Goal: Transaction & Acquisition: Book appointment/travel/reservation

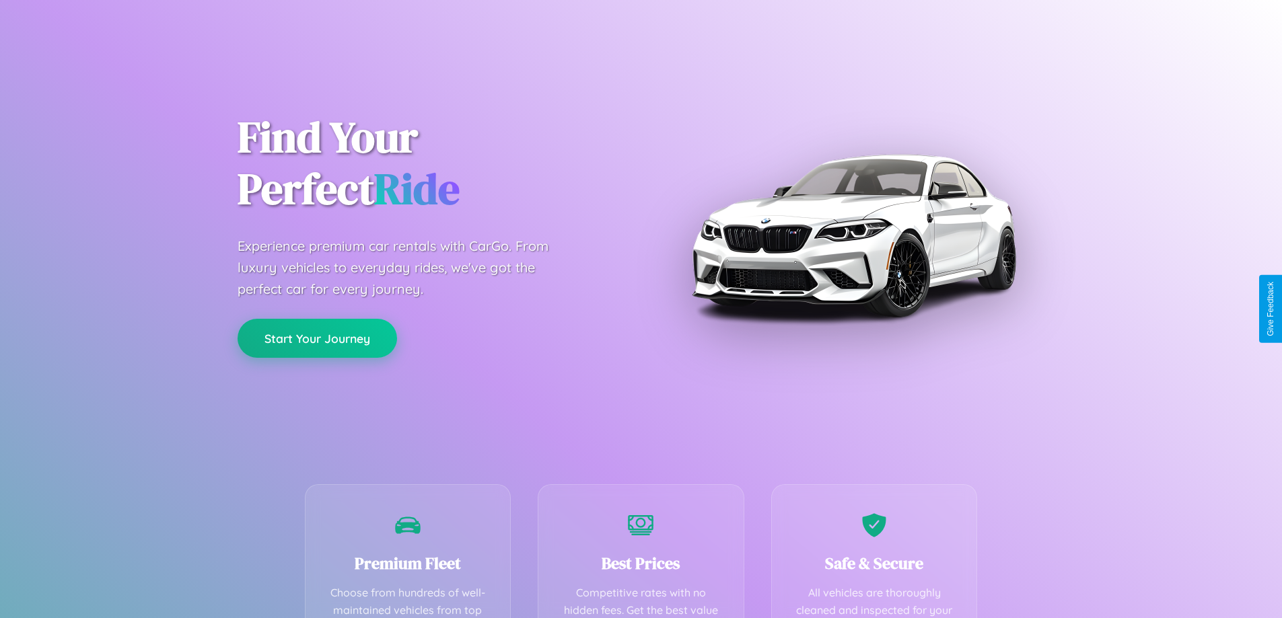
click at [317, 339] on button "Start Your Journey" at bounding box center [318, 338] width 160 height 39
click at [317, 338] on button "Start Your Journey" at bounding box center [318, 338] width 160 height 39
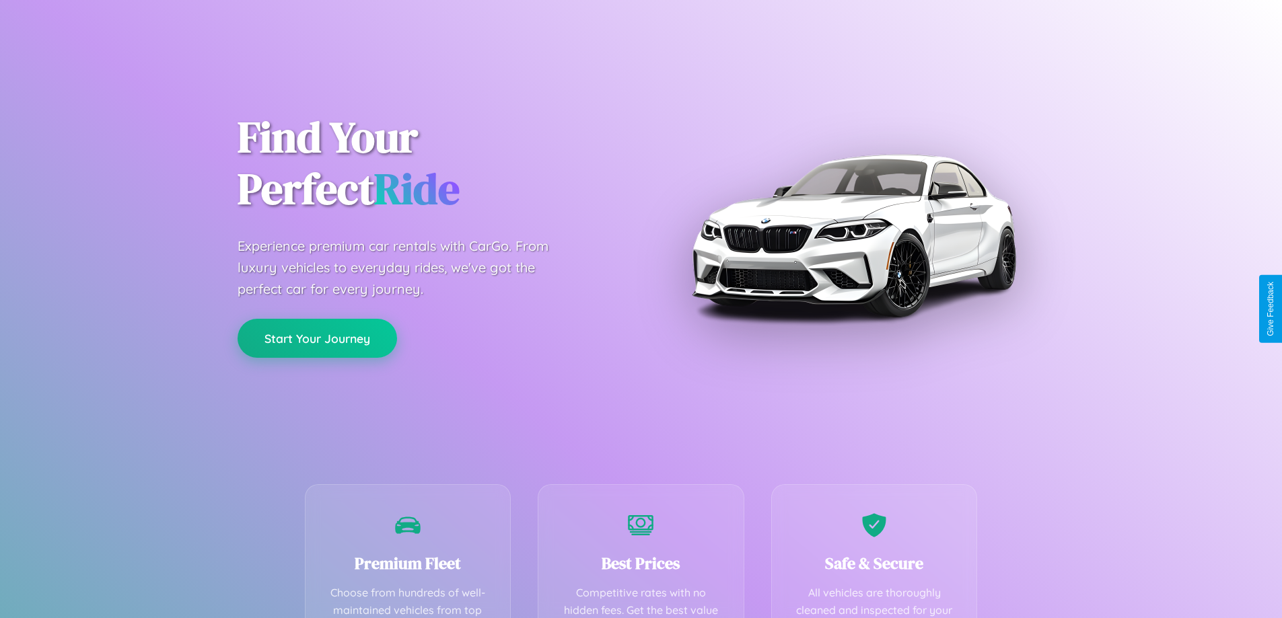
click at [317, 338] on button "Start Your Journey" at bounding box center [318, 338] width 160 height 39
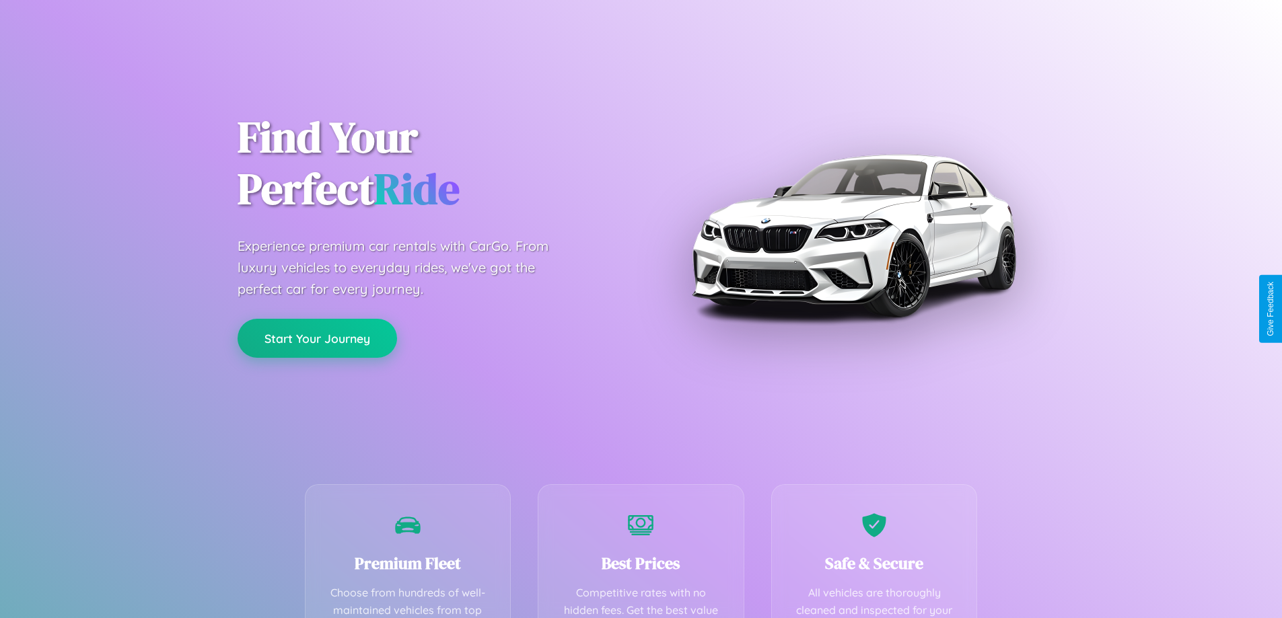
click at [317, 338] on button "Start Your Journey" at bounding box center [318, 338] width 160 height 39
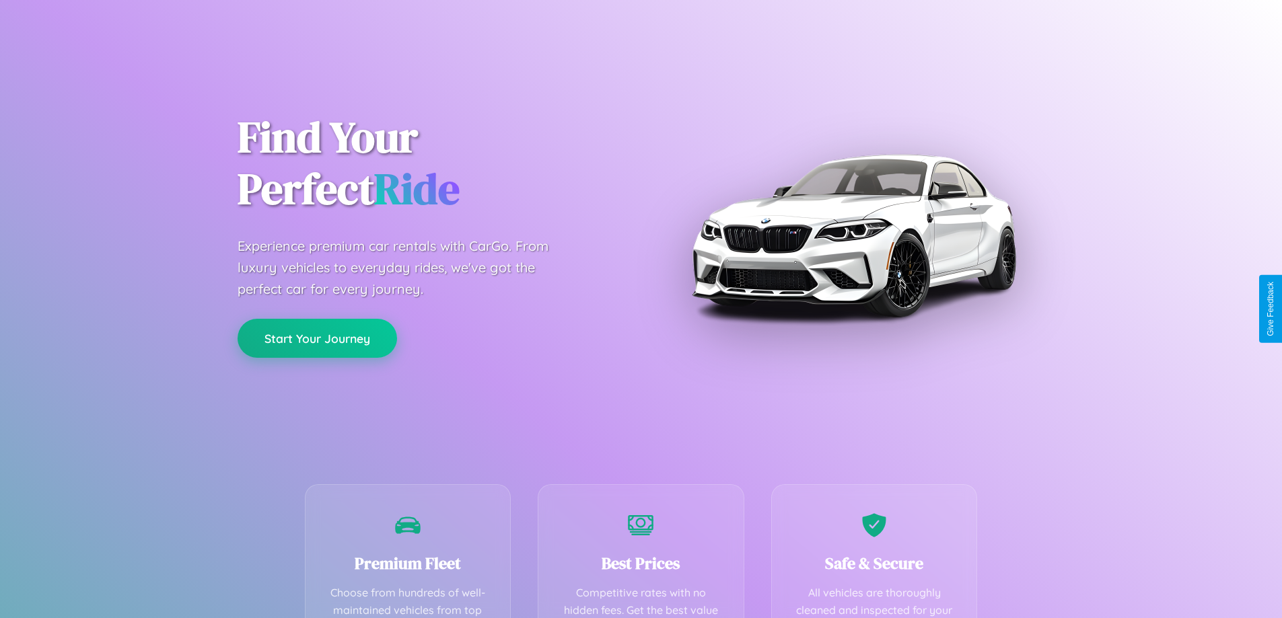
click at [317, 338] on button "Start Your Journey" at bounding box center [318, 338] width 160 height 39
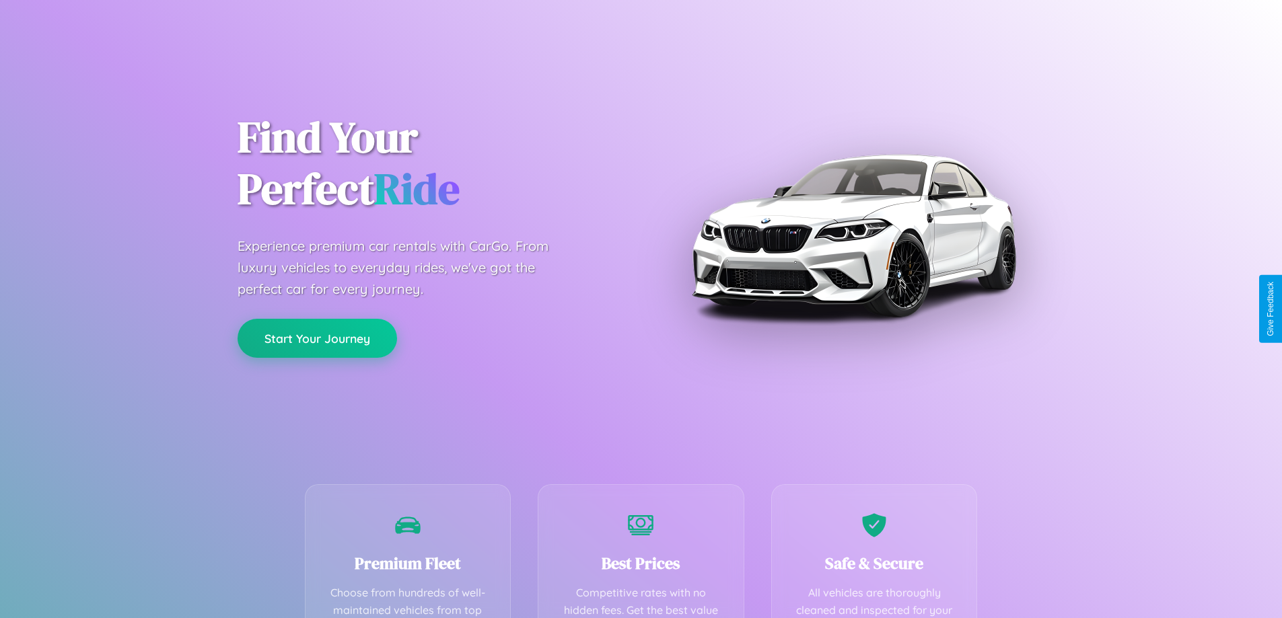
click at [317, 338] on button "Start Your Journey" at bounding box center [318, 338] width 160 height 39
